Goal: Task Accomplishment & Management: Complete application form

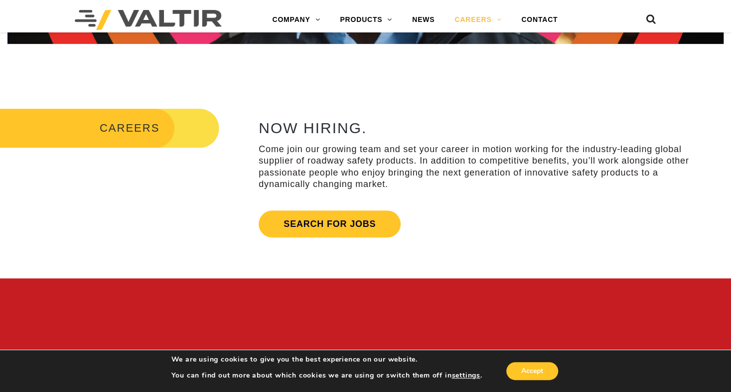
scroll to position [349, 0]
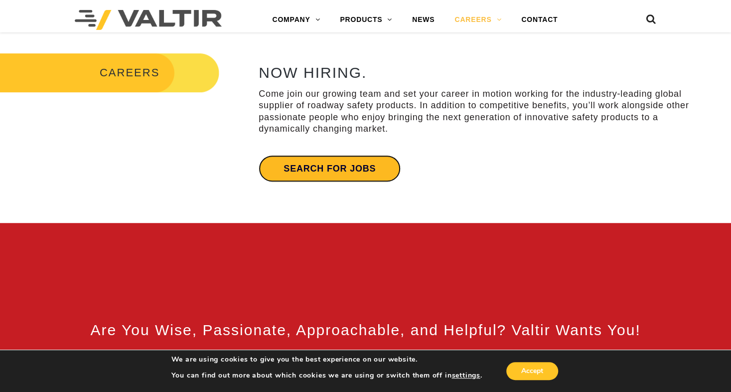
click at [325, 168] on link "Search for jobs" at bounding box center [330, 168] width 142 height 27
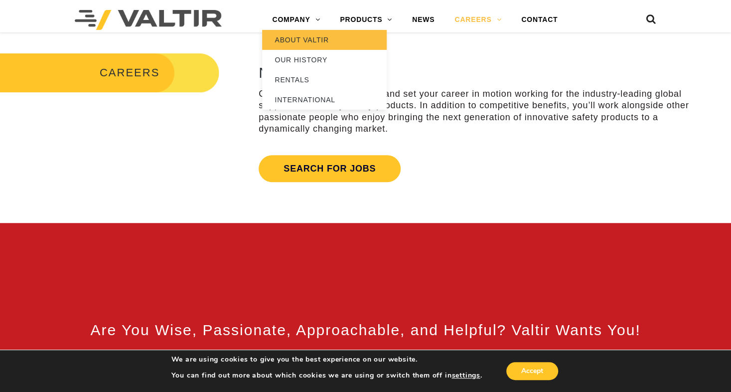
click at [316, 37] on link "ABOUT VALTIR" at bounding box center [324, 40] width 125 height 20
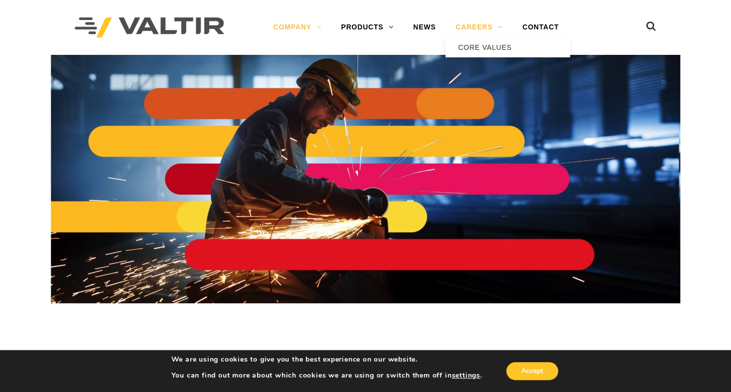
click at [499, 30] on link "CAREERS" at bounding box center [478, 27] width 67 height 20
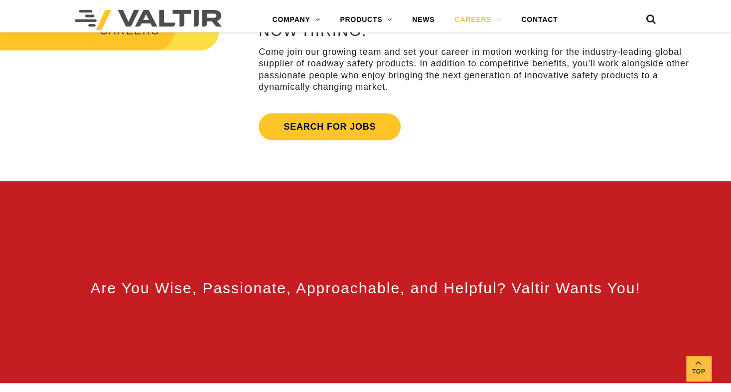
scroll to position [399, 0]
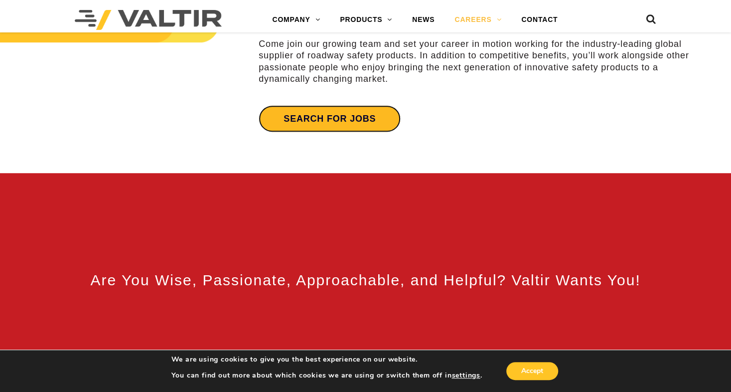
click at [345, 124] on link "Search for jobs" at bounding box center [330, 118] width 142 height 27
click at [305, 120] on link "Search for jobs" at bounding box center [330, 118] width 142 height 27
